Goal: Information Seeking & Learning: Learn about a topic

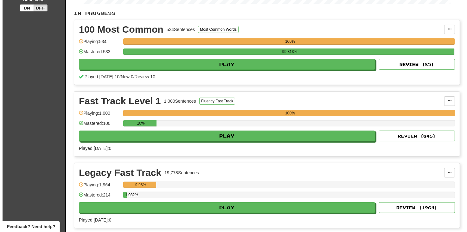
scroll to position [127, 0]
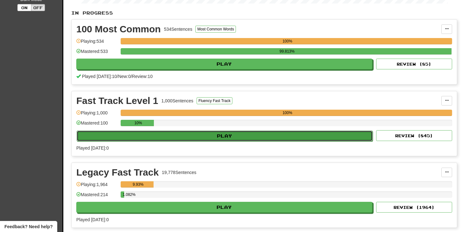
click at [226, 134] on button "Play" at bounding box center [225, 135] width 296 height 11
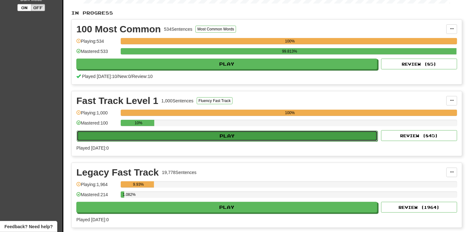
select select "**"
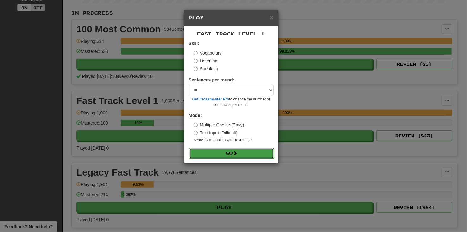
click at [214, 153] on button "Go" at bounding box center [231, 153] width 85 height 11
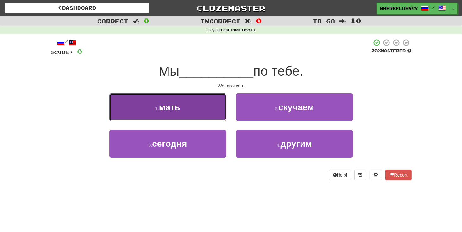
click at [216, 103] on button "1 . мать" at bounding box center [167, 107] width 117 height 28
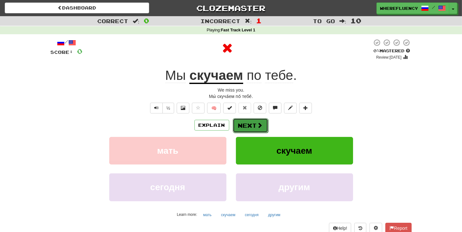
click at [248, 124] on button "Next" at bounding box center [250, 125] width 35 height 15
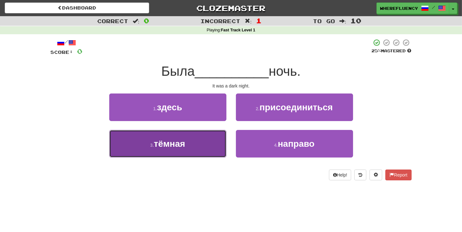
click at [216, 144] on button "3 . тёмная" at bounding box center [167, 144] width 117 height 28
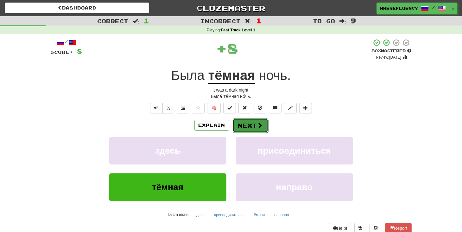
click at [237, 126] on button "Next" at bounding box center [250, 125] width 35 height 15
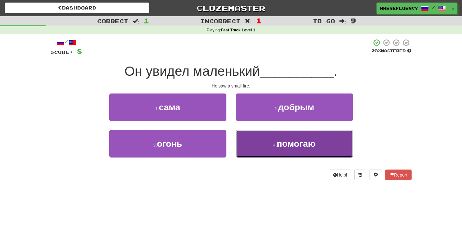
click at [240, 132] on button "4 . помогаю" at bounding box center [294, 144] width 117 height 28
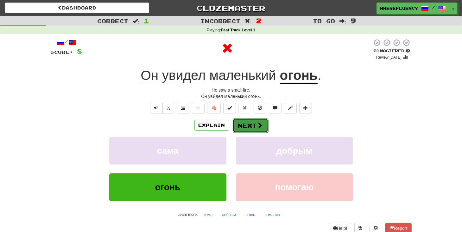
click at [245, 127] on button "Next" at bounding box center [250, 125] width 35 height 15
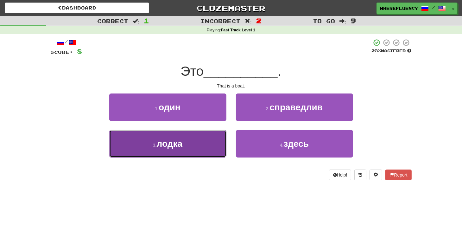
click at [210, 142] on button "3 . лодка" at bounding box center [167, 144] width 117 height 28
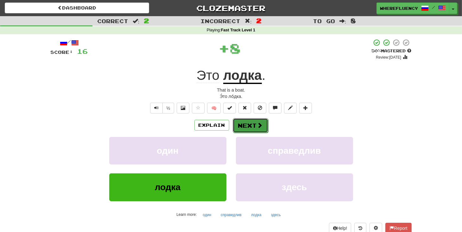
click at [253, 125] on button "Next" at bounding box center [250, 125] width 35 height 15
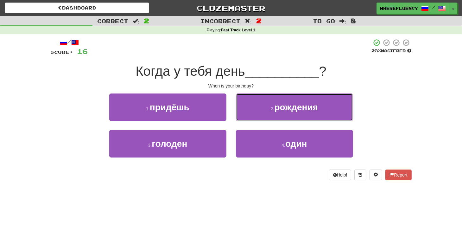
click at [248, 115] on button "2 . рождения" at bounding box center [294, 107] width 117 height 28
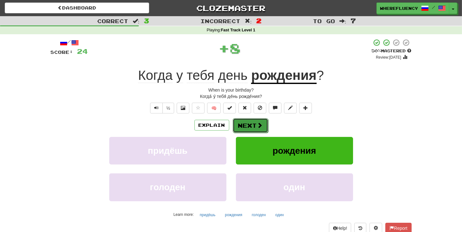
click at [247, 126] on button "Next" at bounding box center [250, 125] width 35 height 15
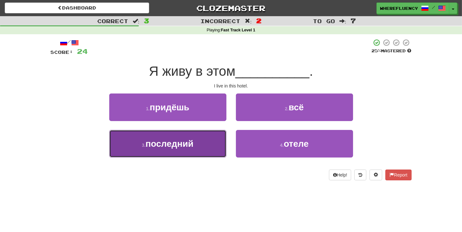
click at [220, 140] on button "3 . последний" at bounding box center [167, 144] width 117 height 28
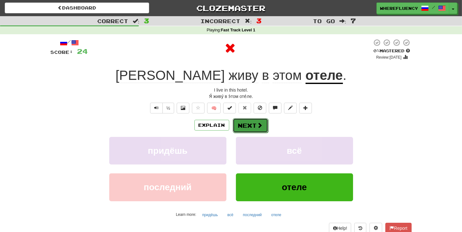
click at [253, 123] on button "Next" at bounding box center [250, 125] width 35 height 15
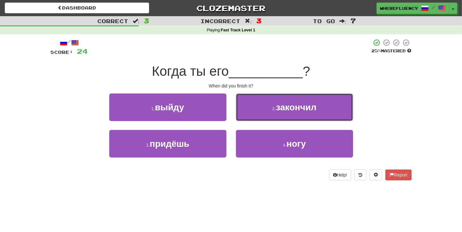
drag, startPoint x: 256, startPoint y: 107, endPoint x: 253, endPoint y: 112, distance: 6.4
click at [256, 107] on button "2 . закончил" at bounding box center [294, 107] width 117 height 28
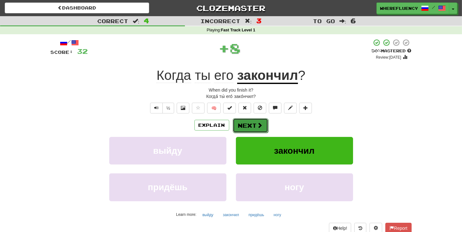
click at [248, 125] on button "Next" at bounding box center [250, 125] width 35 height 15
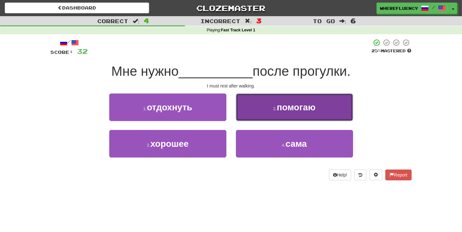
click at [264, 115] on button "2 . помогаю" at bounding box center [294, 107] width 117 height 28
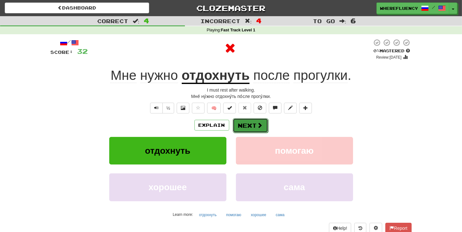
click at [243, 125] on button "Next" at bounding box center [250, 125] width 35 height 15
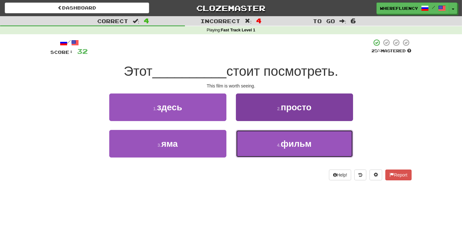
click at [263, 139] on button "4 . фильм" at bounding box center [294, 144] width 117 height 28
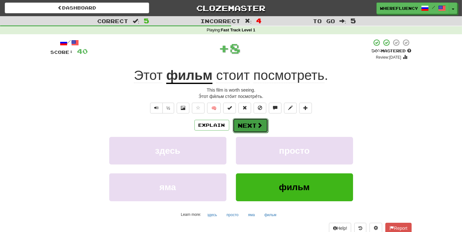
click at [250, 125] on button "Next" at bounding box center [250, 125] width 35 height 15
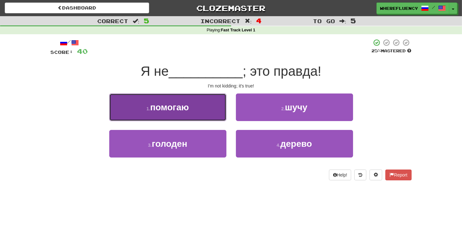
click at [217, 109] on button "1 . помогаю" at bounding box center [167, 107] width 117 height 28
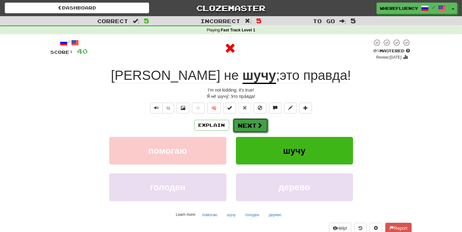
click at [239, 129] on button "Next" at bounding box center [250, 125] width 35 height 15
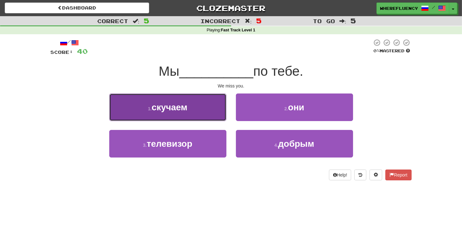
click at [203, 114] on button "1 . скучаем" at bounding box center [167, 107] width 117 height 28
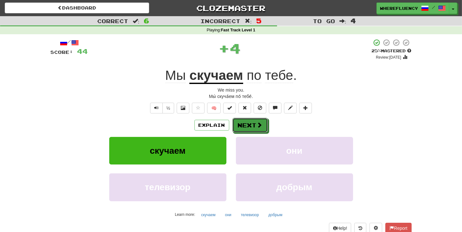
click at [240, 126] on button "Next" at bounding box center [249, 125] width 35 height 15
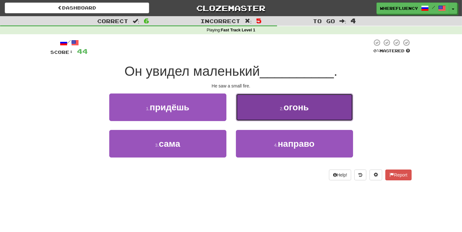
click at [246, 110] on button "2 . огонь" at bounding box center [294, 107] width 117 height 28
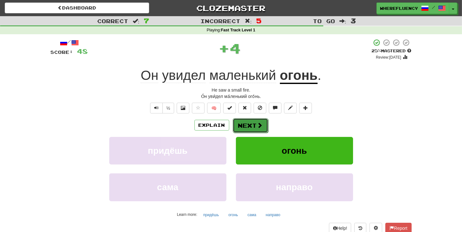
click at [245, 123] on button "Next" at bounding box center [250, 125] width 35 height 15
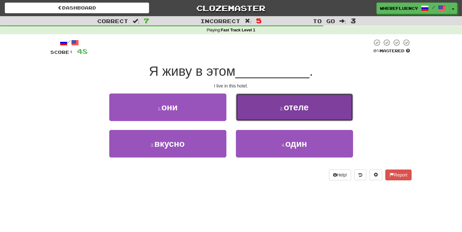
click at [265, 108] on button "2 . отеле" at bounding box center [294, 107] width 117 height 28
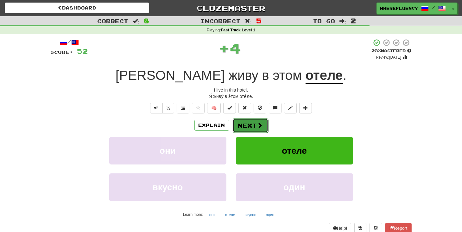
click at [254, 123] on button "Next" at bounding box center [250, 125] width 35 height 15
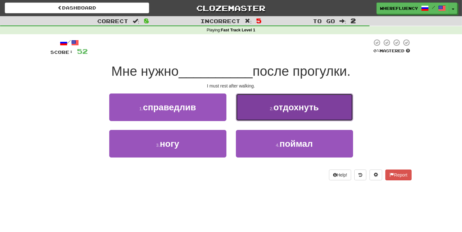
click at [273, 103] on button "2 . отдохнуть" at bounding box center [294, 107] width 117 height 28
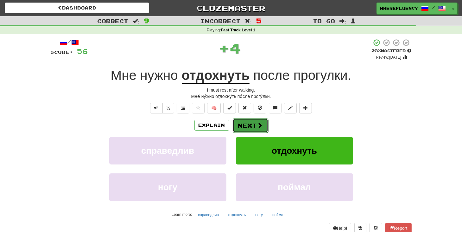
click at [255, 123] on button "Next" at bounding box center [250, 125] width 35 height 15
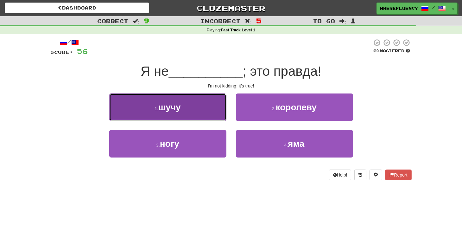
click at [204, 107] on button "1 . шучу" at bounding box center [167, 107] width 117 height 28
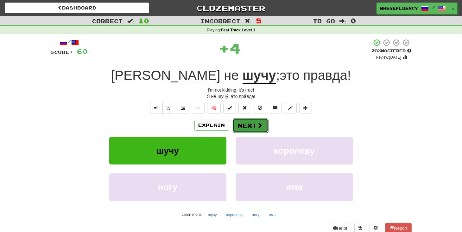
click at [253, 123] on button "Next" at bounding box center [250, 125] width 35 height 15
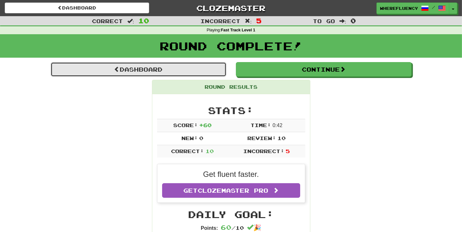
click at [150, 72] on link "Dashboard" at bounding box center [139, 69] width 176 height 15
